Goal: Find specific fact: Find specific fact

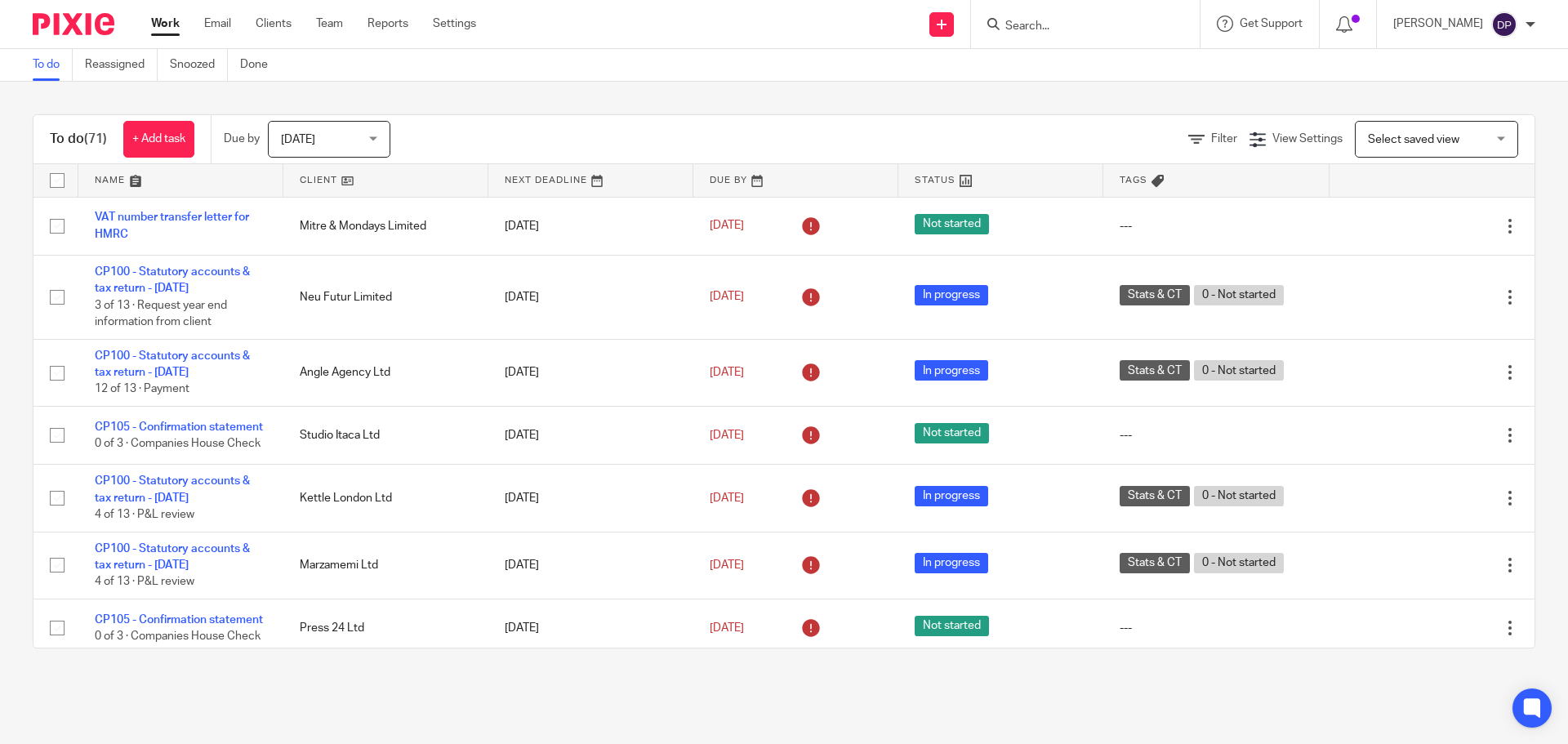
click at [1072, 33] on input "Search" at bounding box center [1077, 27] width 147 height 14
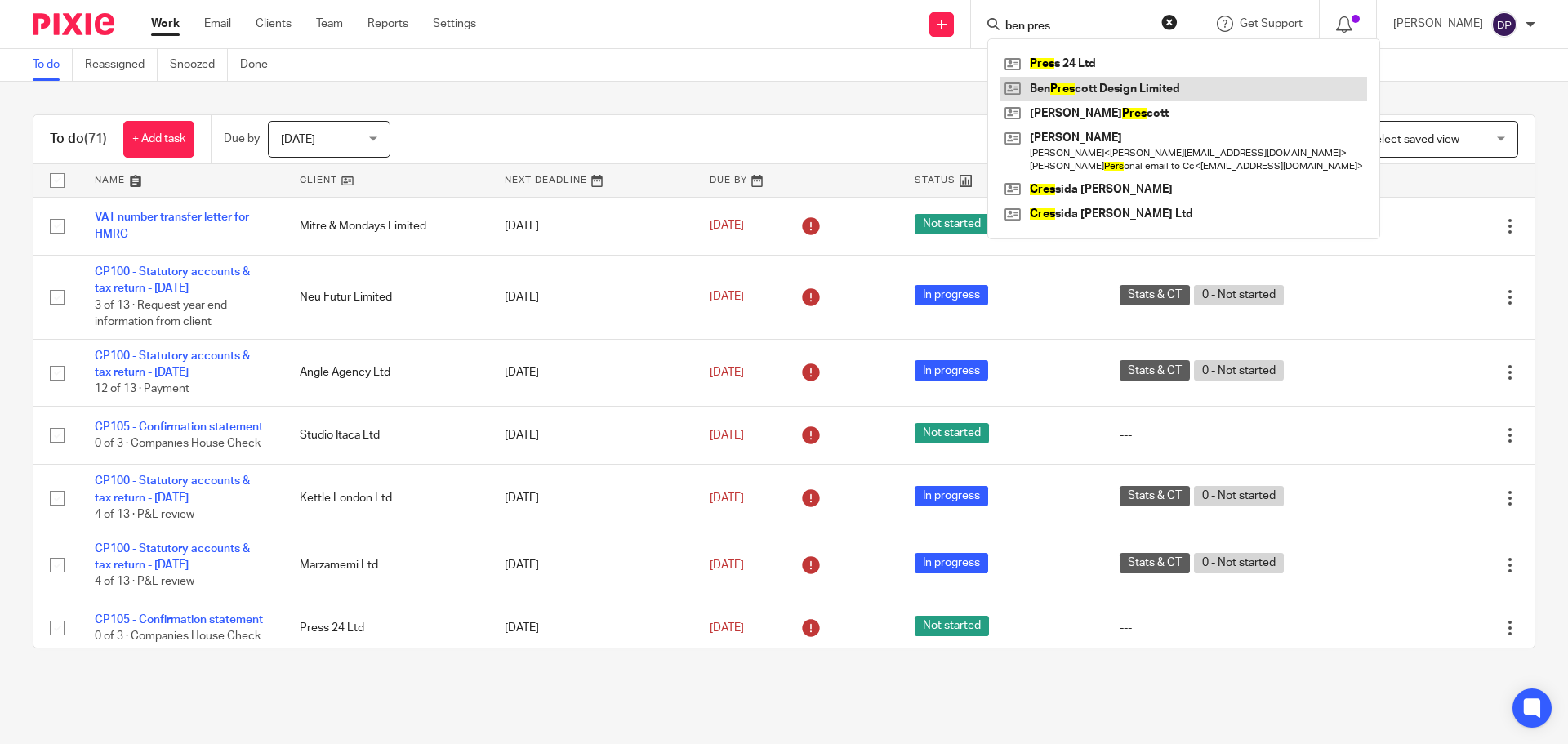
type input "ben pres"
click at [1122, 87] on link at bounding box center [1183, 88] width 367 height 24
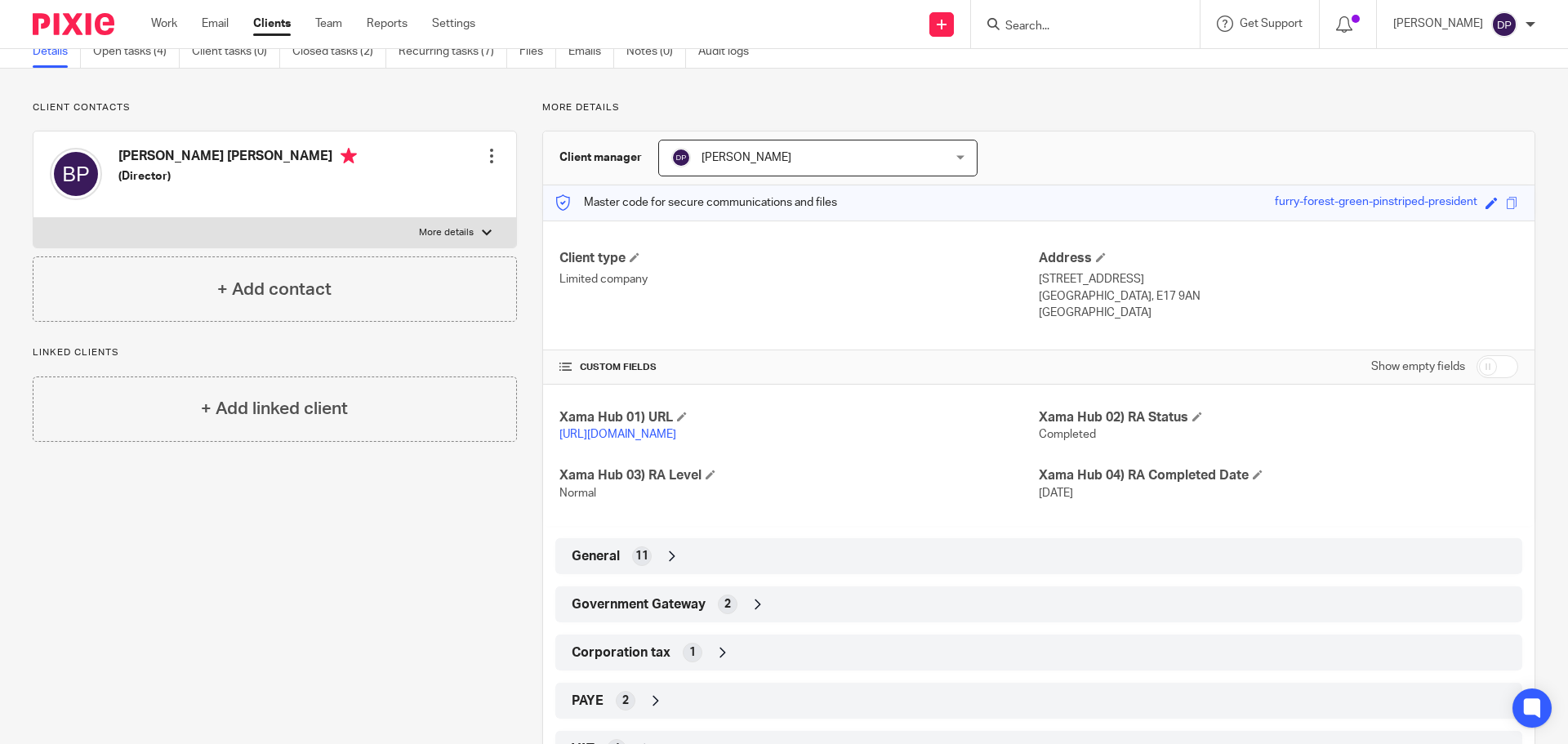
scroll to position [163, 0]
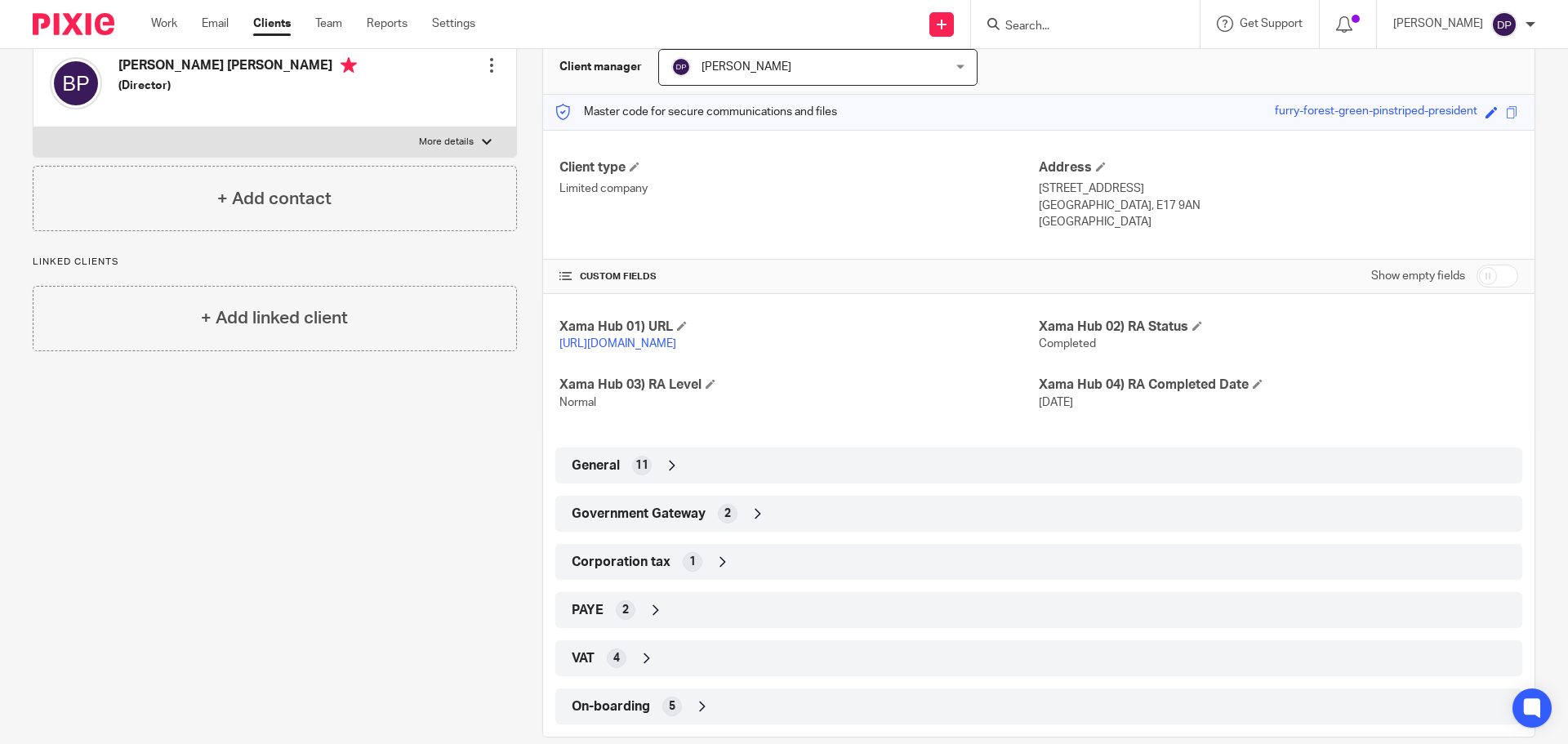
click at [752, 513] on icon at bounding box center [758, 514] width 16 height 16
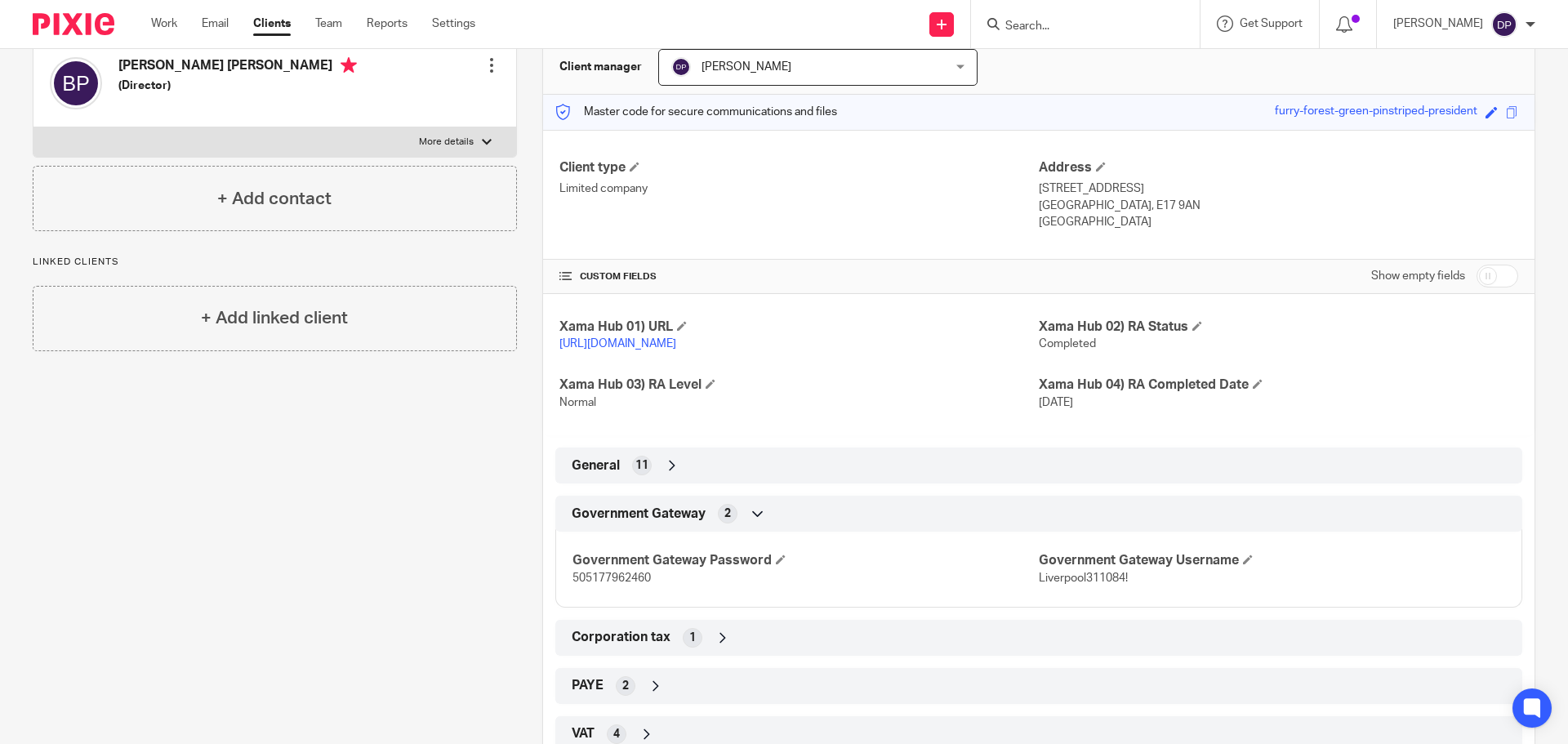
click at [609, 576] on span "505177962460" at bounding box center [612, 578] width 79 height 12
drag, startPoint x: 609, startPoint y: 576, endPoint x: 596, endPoint y: 581, distance: 13.9
click at [596, 581] on span "505177962460" at bounding box center [612, 578] width 79 height 12
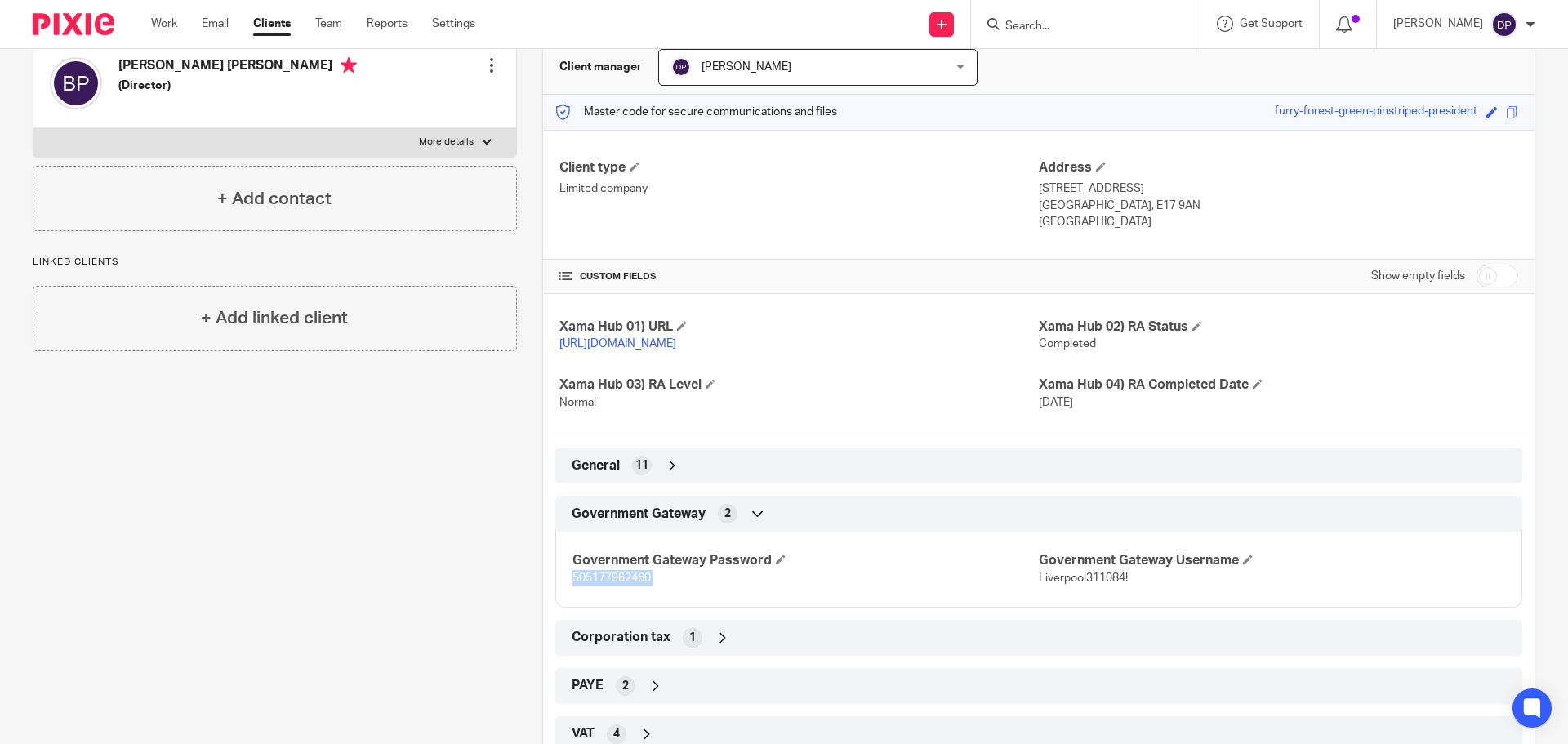
copy p "505177962460"
drag, startPoint x: 1128, startPoint y: 582, endPoint x: 1030, endPoint y: 579, distance: 98.0
click at [1038, 579] on p "Liverpool311084!" at bounding box center [1272, 578] width 466 height 16
copy span "Liverpool311084!"
